Goal: Communication & Community: Ask a question

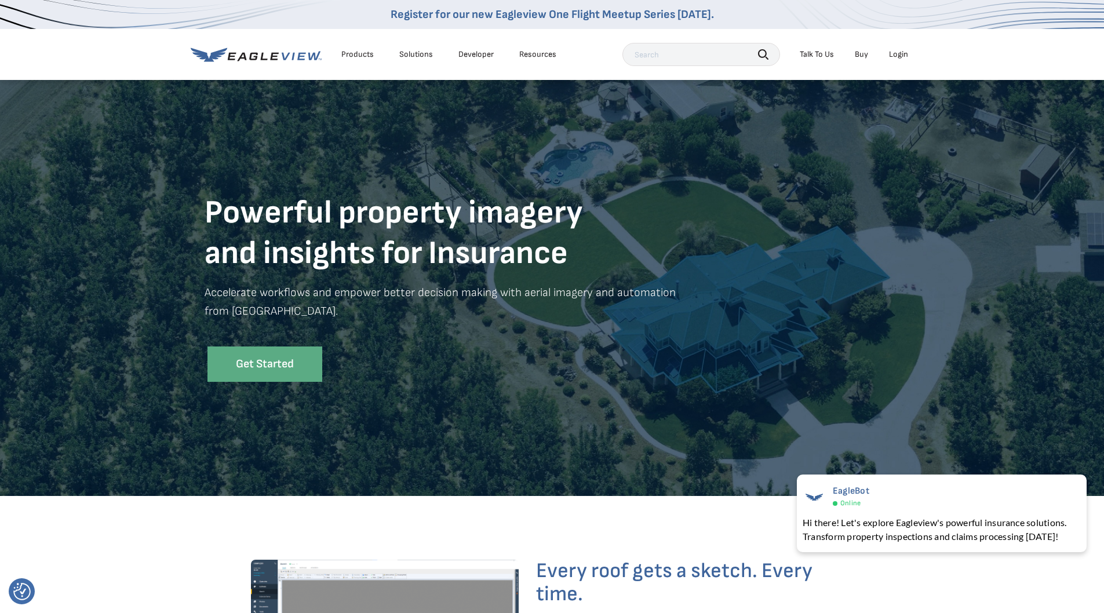
scroll to position [3602, 0]
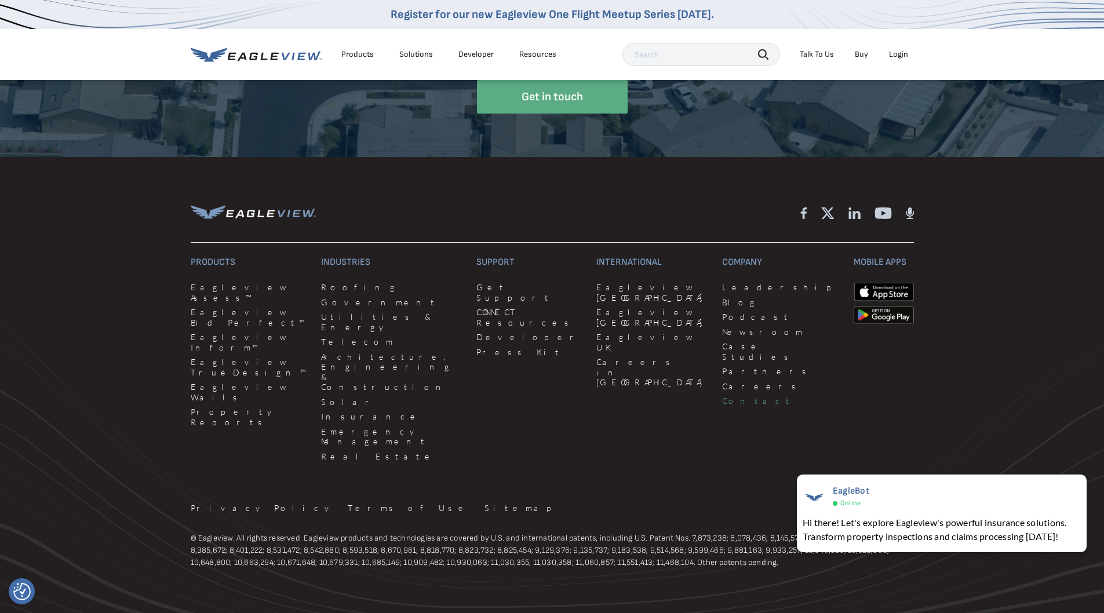
click at [722, 396] on link "Contact" at bounding box center [780, 401] width 117 height 10
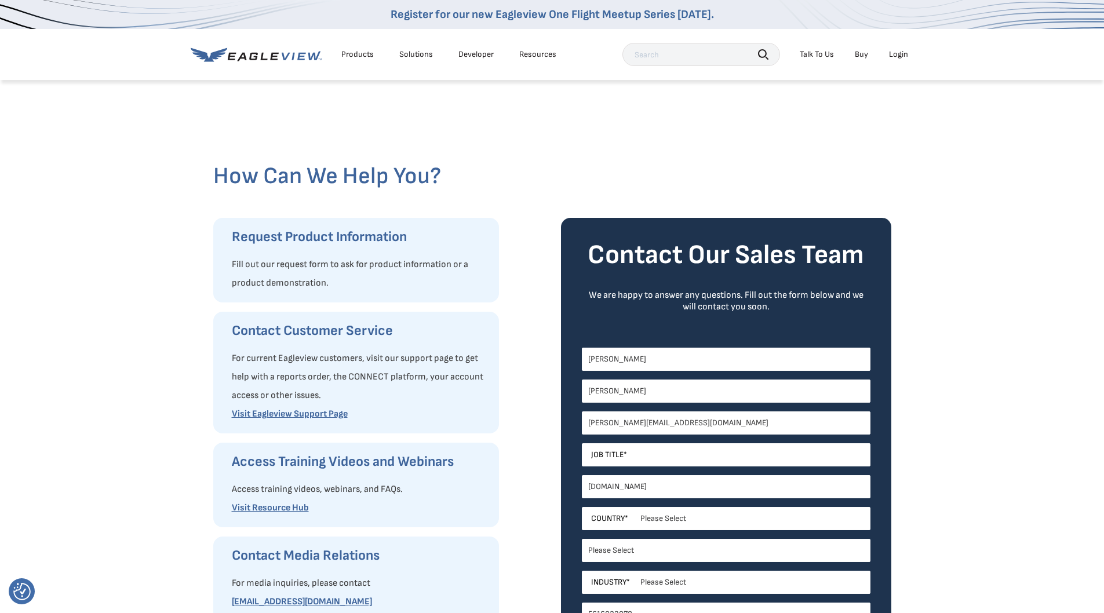
select select "[GEOGRAPHIC_DATA]"
select select "[US_STATE]"
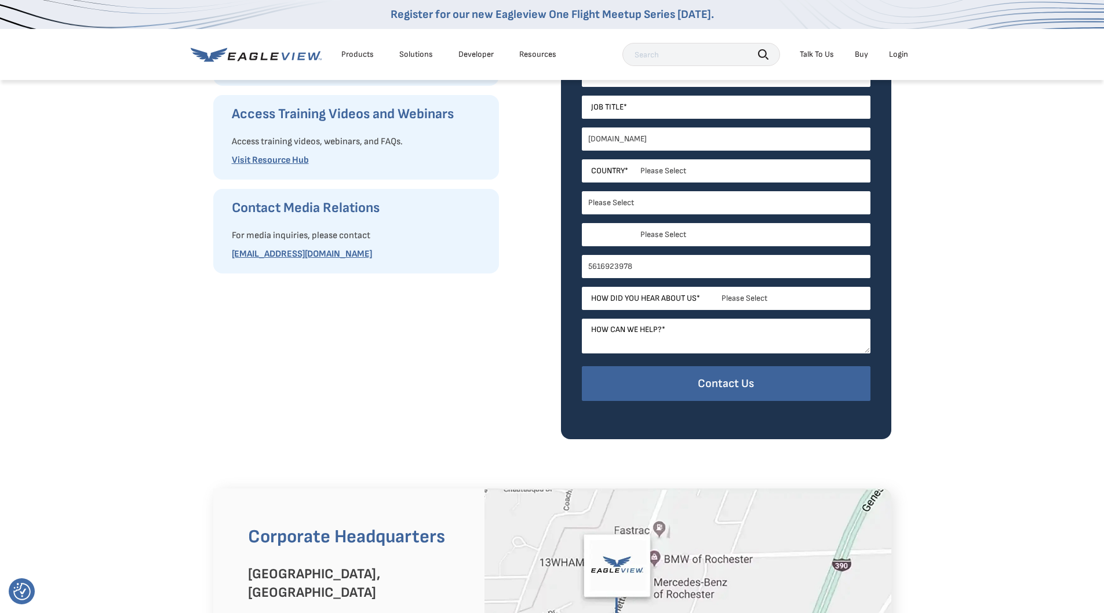
drag, startPoint x: 0, startPoint y: 0, endPoint x: 638, endPoint y: 230, distance: 677.8
click at [638, 230] on select "Please Select Architects & Engineering Construction Electric/Gas Utilities Gove…" at bounding box center [726, 234] width 289 height 23
select select "Insurance"
click at [582, 223] on select "Please Select Architects & Engineering Construction Electric/Gas Utilities Gove…" at bounding box center [726, 234] width 289 height 23
click at [637, 332] on textarea "How can we help? *" at bounding box center [726, 336] width 289 height 35
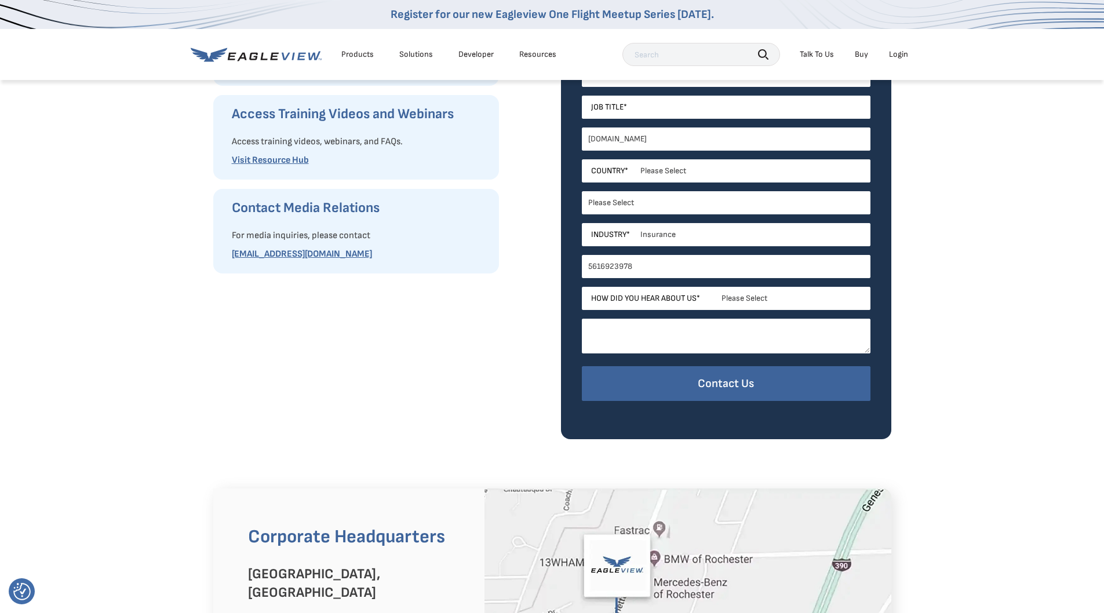
paste textarea "Hi Team, Would you be interested in acquiring a Guidewire Users/Customers acros…"
type textarea "Hi Team, Would you be interested in acquiring a Guidewire Users/Customers acros…"
click at [631, 108] on input "Job Title *" at bounding box center [726, 107] width 289 height 23
type input "m"
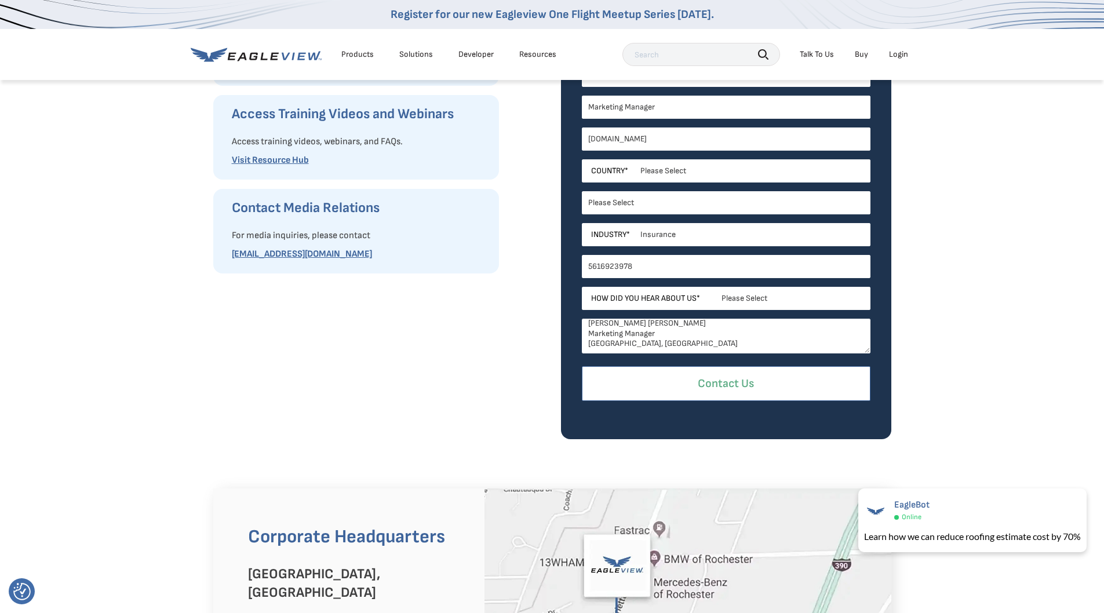
type input "Marketing Manager"
click at [689, 386] on input "Contact Us" at bounding box center [726, 383] width 289 height 35
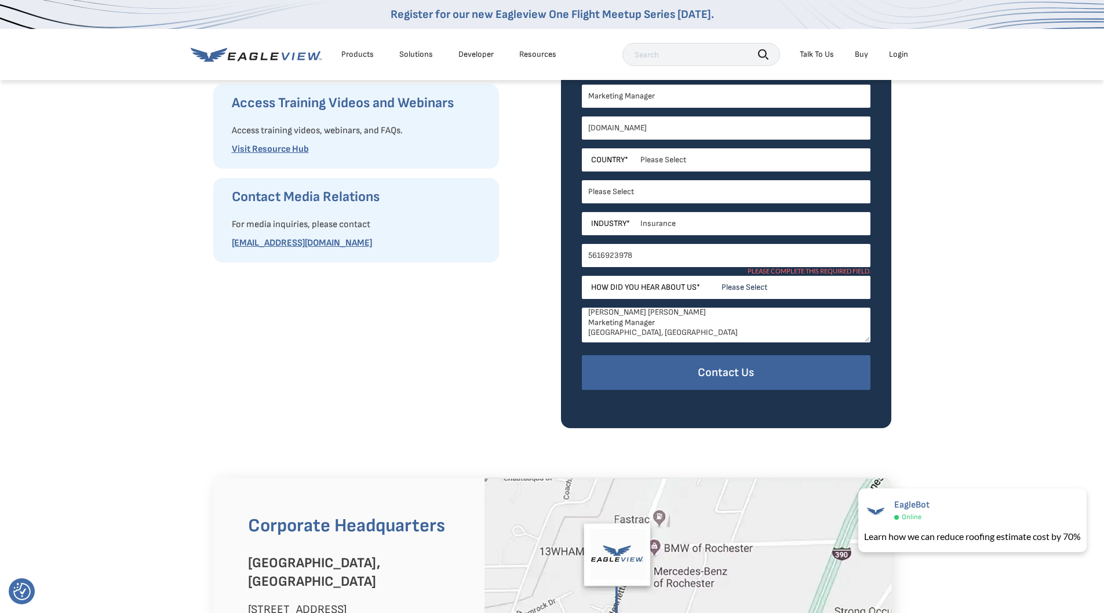
scroll to position [522, 0]
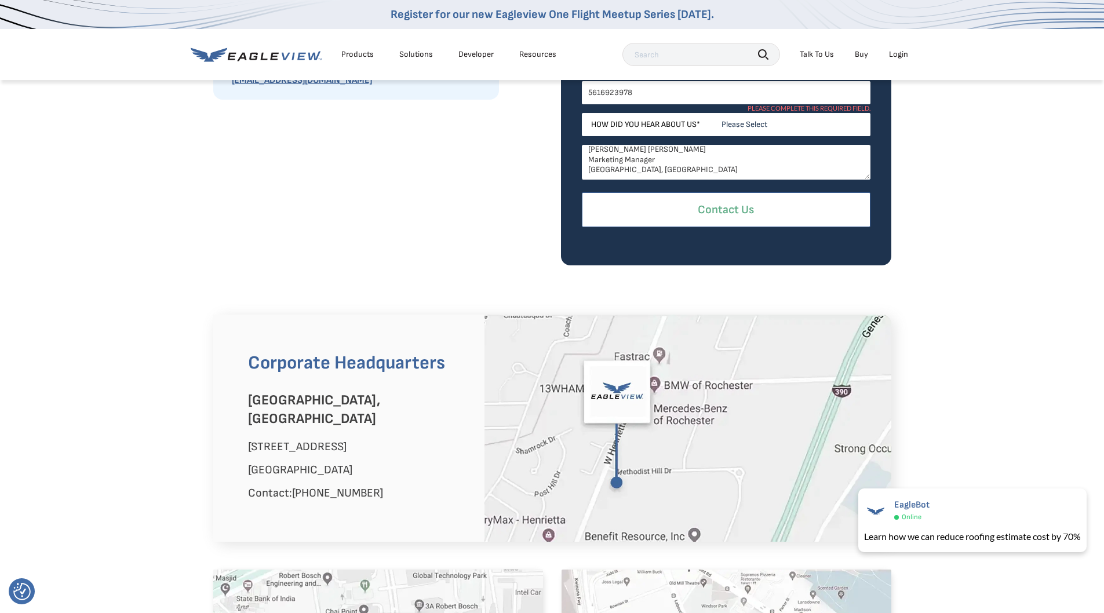
click at [700, 215] on input "Contact Us" at bounding box center [726, 209] width 289 height 35
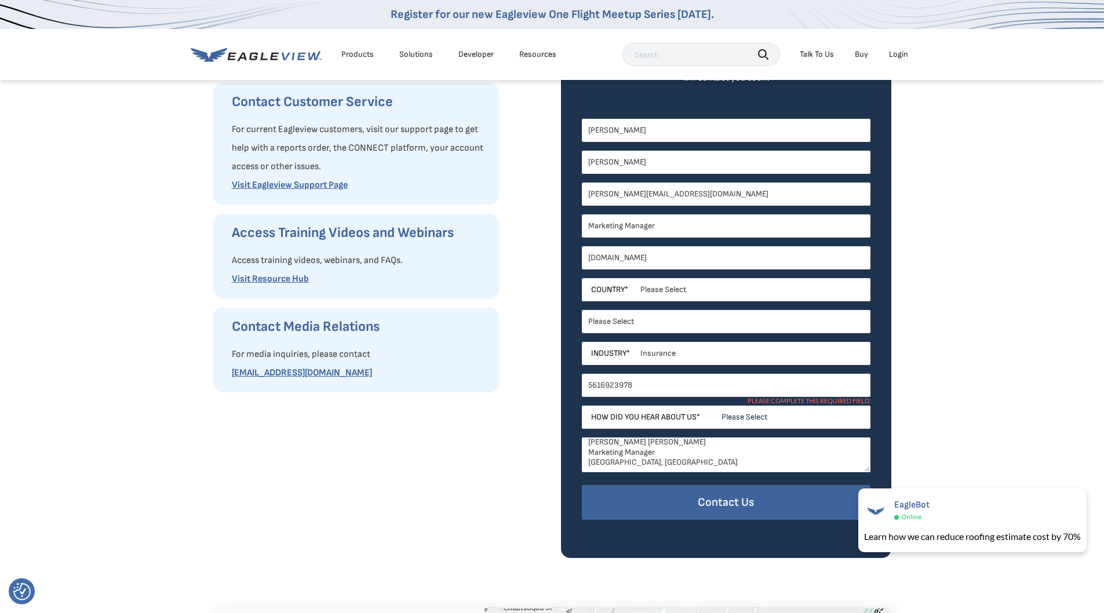
scroll to position [232, 0]
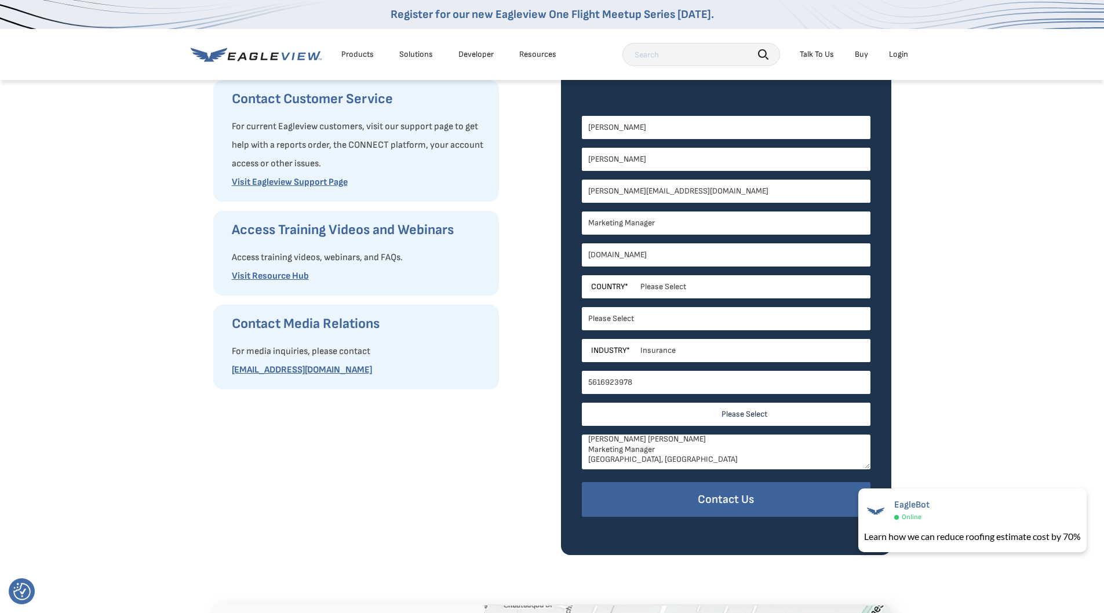
click at [732, 417] on select "Please Select Search Engine Social Media Word of Mouth Podcast Online Advertise…" at bounding box center [726, 414] width 289 height 23
select select "Event or Webinar"
click at [582, 403] on select "Please Select Search Engine Social Media Word of Mouth Podcast Online Advertise…" at bounding box center [726, 414] width 289 height 23
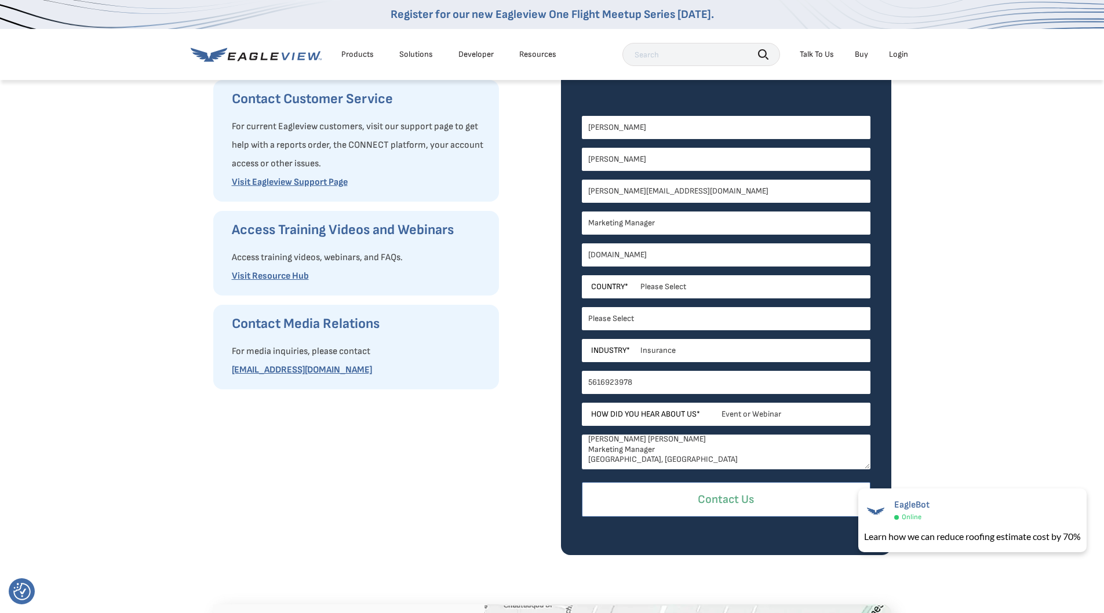
click at [721, 497] on input "Contact Us" at bounding box center [726, 499] width 289 height 35
